Goal: Task Accomplishment & Management: Use online tool/utility

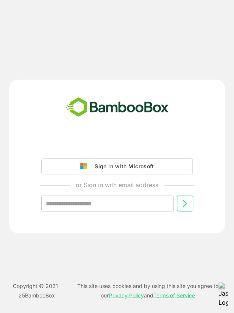
click at [118, 166] on div "Sign in with Microsoft" at bounding box center [122, 166] width 63 height 10
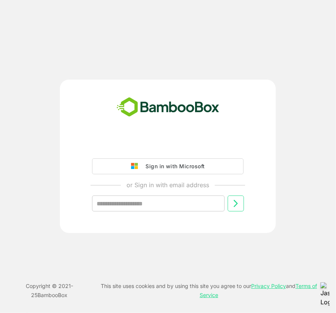
click at [148, 167] on div "Sign in with Microsoft" at bounding box center [173, 166] width 63 height 10
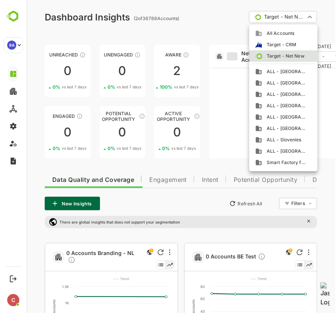
click at [234, 138] on span "ALL - Slovenies" at bounding box center [281, 139] width 39 height 7
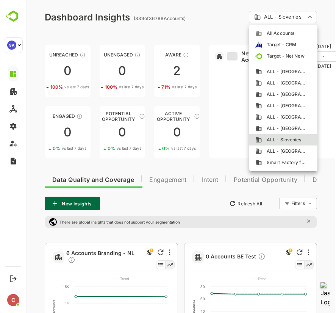
click at [234, 30] on span "All Accounts" at bounding box center [278, 33] width 32 height 7
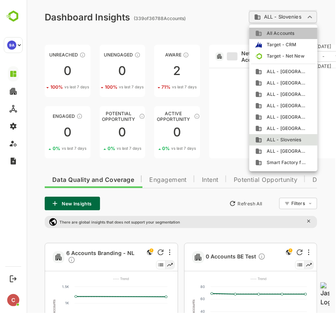
type input "**********"
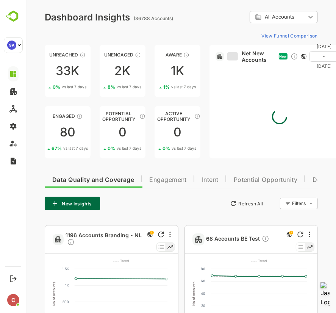
click at [206, 91] on div "Unreached 33K 0 % vs last 7 days Unengaged 2K 8 % vs last 7 days Aware 1K 1 % v…" at bounding box center [180, 102] width 273 height 114
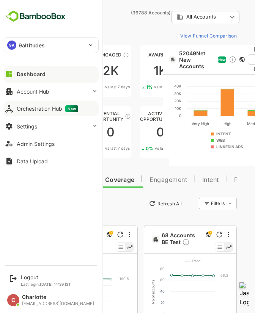
click at [32, 105] on div "Orchestration Hub New" at bounding box center [47, 108] width 61 height 7
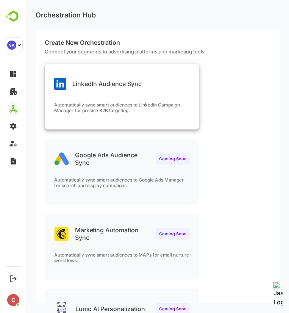
click at [143, 95] on div "LinkedIn Audience Sync Automatically sync smart audiences to LinkedIn Campaign …" at bounding box center [122, 96] width 154 height 65
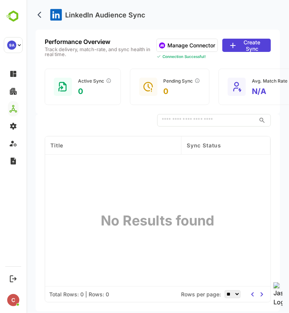
click at [234, 44] on button "Create Sync" at bounding box center [246, 45] width 48 height 13
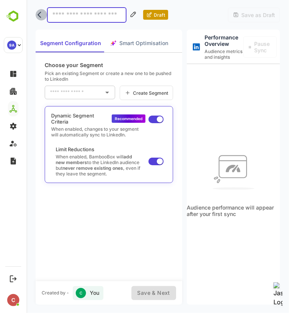
click at [37, 12] on icon "back" at bounding box center [41, 15] width 8 height 8
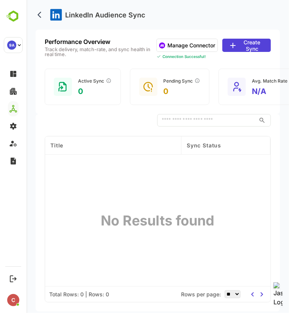
click at [192, 43] on button "Manage Connector" at bounding box center [186, 45] width 61 height 13
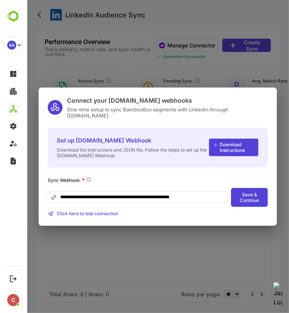
click at [97, 211] on span "Click here to test connection" at bounding box center [86, 214] width 61 height 6
click at [234, 201] on button "Save & Continue" at bounding box center [249, 197] width 37 height 19
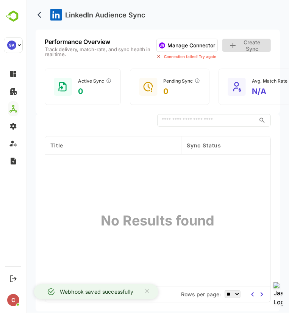
click at [195, 45] on button "Manage Connector" at bounding box center [186, 45] width 61 height 13
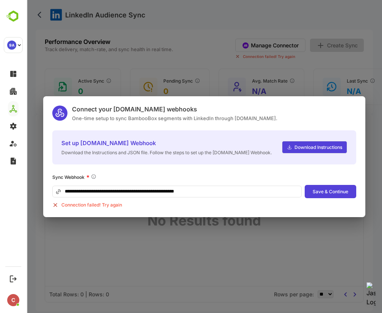
click at [234, 41] on div "**********" at bounding box center [204, 156] width 355 height 313
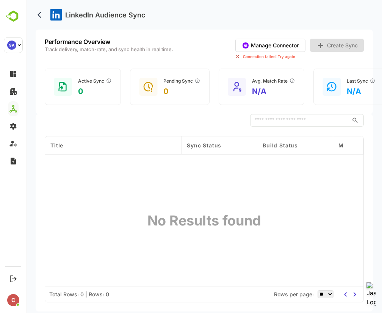
click at [234, 45] on button "Manage Connector" at bounding box center [270, 45] width 70 height 13
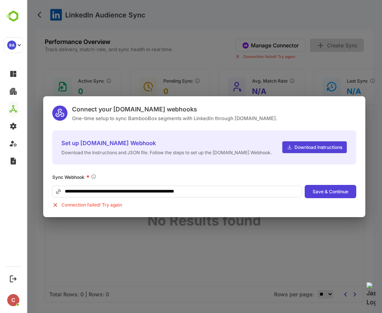
drag, startPoint x: 215, startPoint y: 189, endPoint x: 49, endPoint y: 189, distance: 166.3
click at [49, 189] on div "**********" at bounding box center [204, 156] width 322 height 121
